Goal: Find specific page/section: Find specific page/section

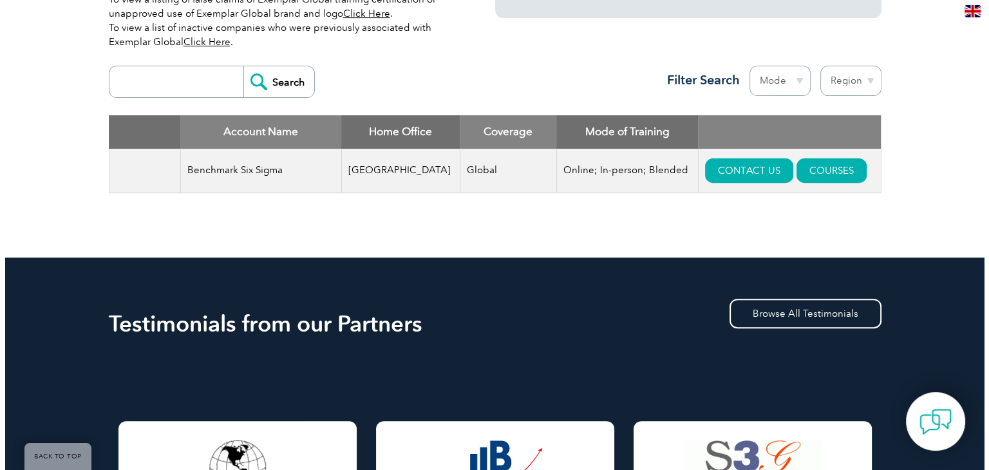
scroll to position [322, 0]
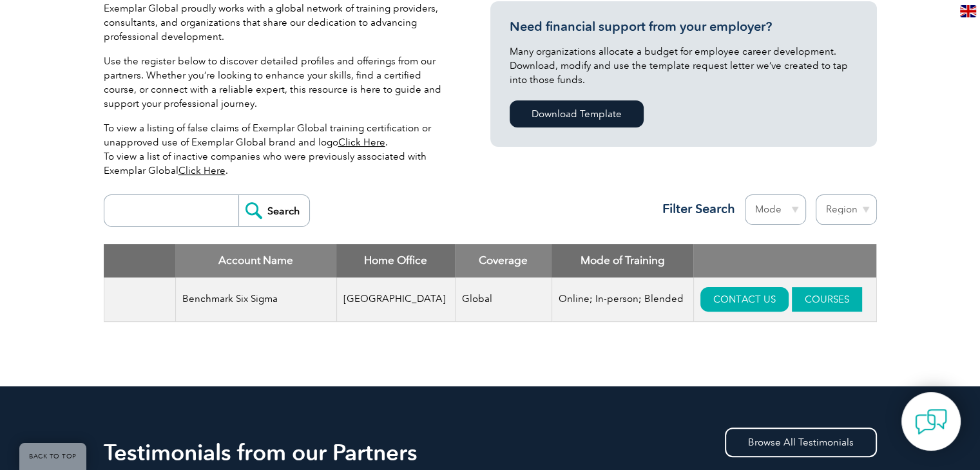
click at [800, 294] on link "COURSES" at bounding box center [827, 299] width 70 height 24
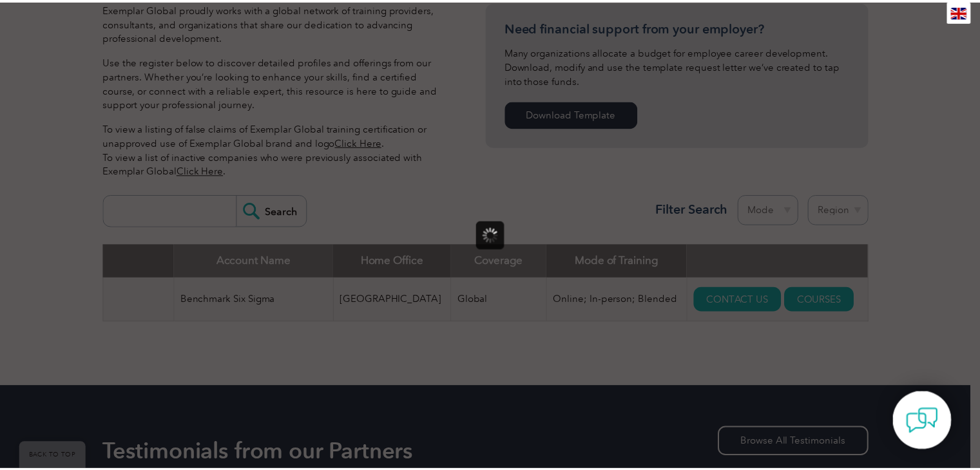
scroll to position [0, 0]
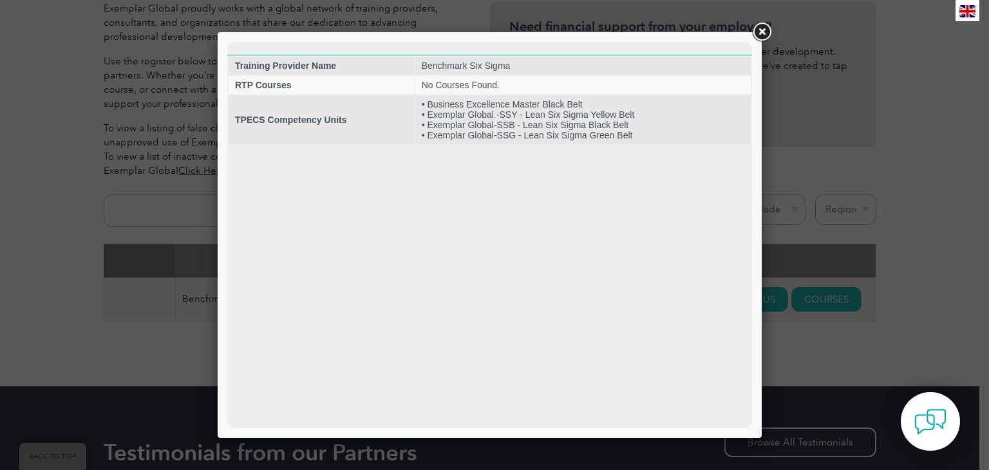
click at [760, 26] on link at bounding box center [761, 32] width 23 height 23
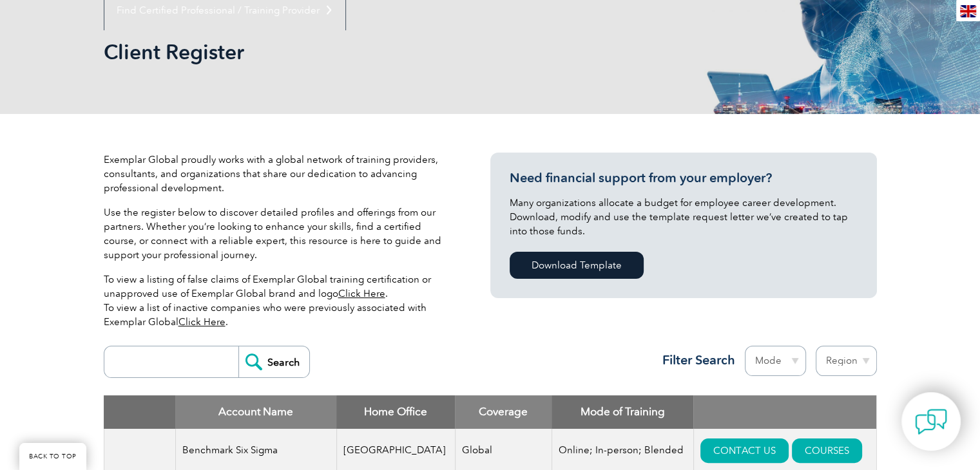
scroll to position [193, 0]
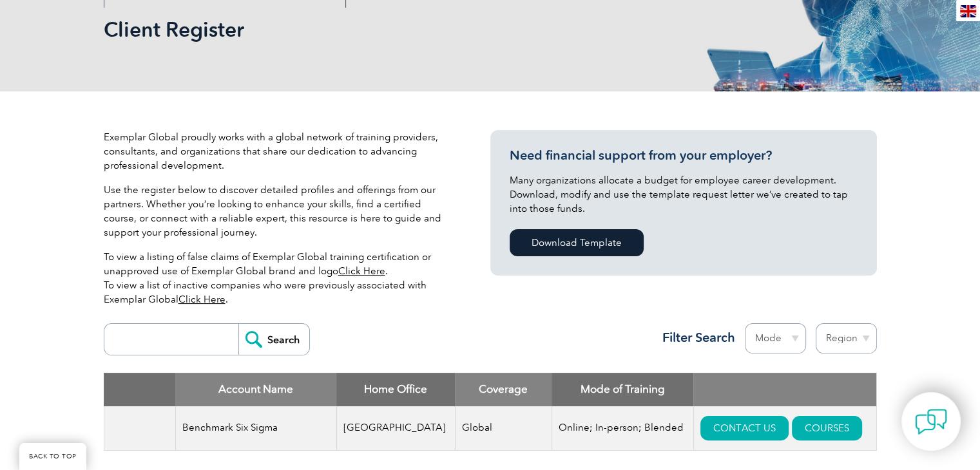
click at [201, 300] on link "Click Here" at bounding box center [201, 300] width 47 height 12
click at [207, 302] on link "Click Here" at bounding box center [201, 300] width 47 height 12
click at [351, 271] on link "Click Here" at bounding box center [361, 271] width 47 height 12
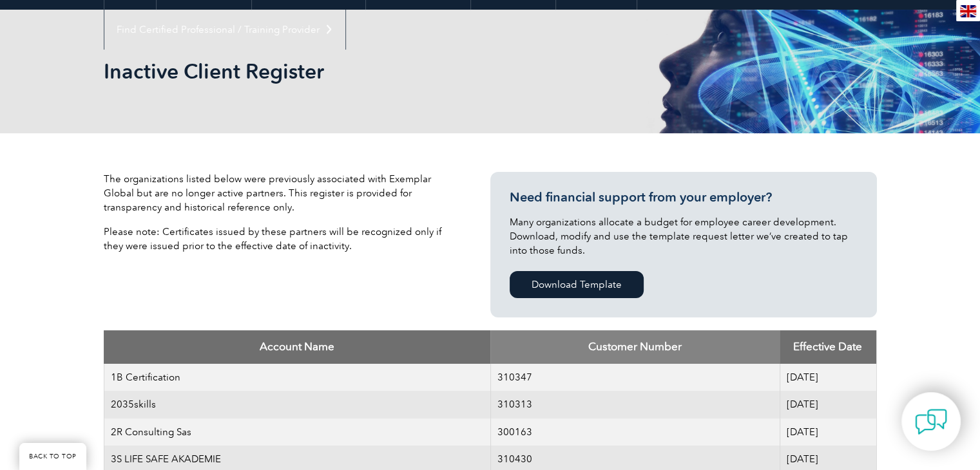
scroll to position [129, 0]
